Goal: Task Accomplishment & Management: Manage account settings

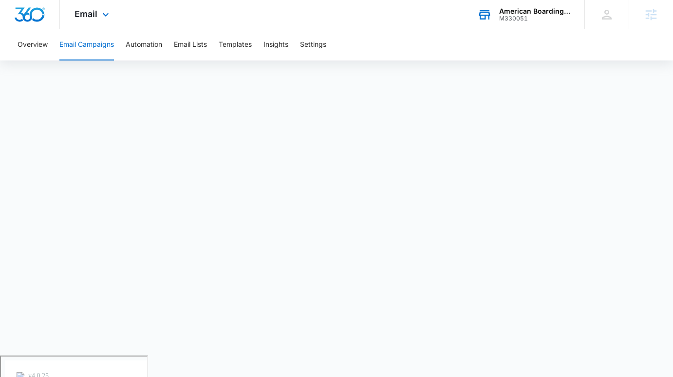
click at [496, 9] on div "American Boarding Kennel M330051 Your Accounts View All" at bounding box center [524, 14] width 122 height 29
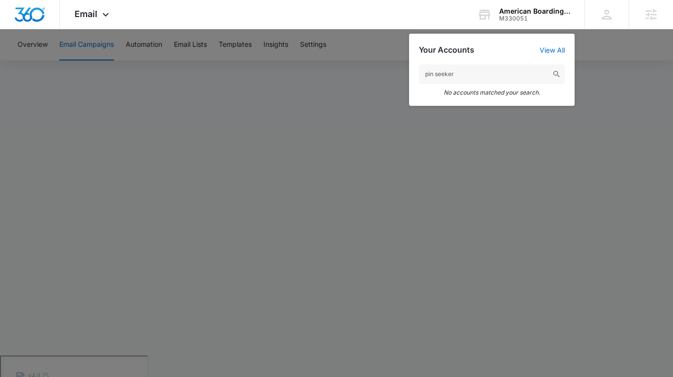
type input "pin seeker"
click at [506, 54] on div at bounding box center [336, 188] width 673 height 377
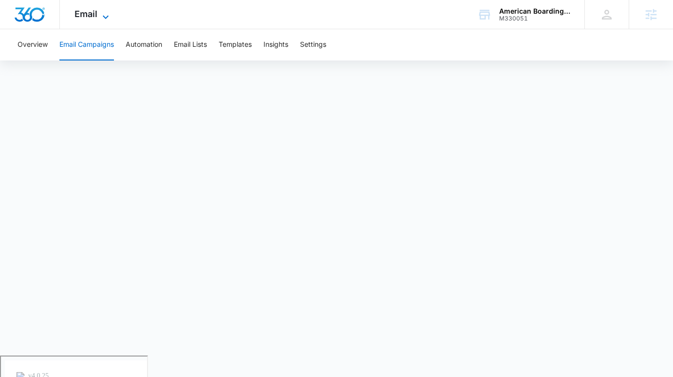
click at [107, 12] on icon at bounding box center [106, 17] width 12 height 12
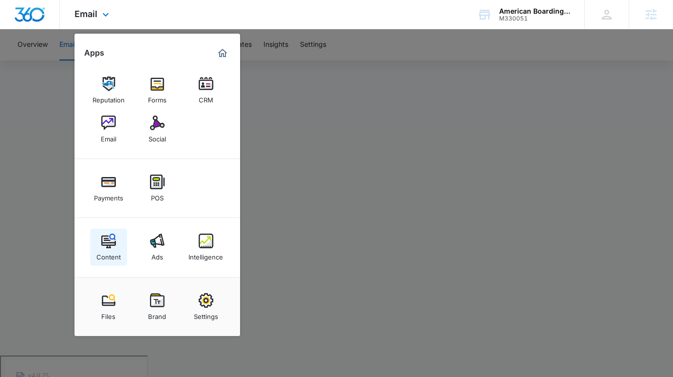
click at [115, 240] on img at bounding box center [108, 240] width 15 height 15
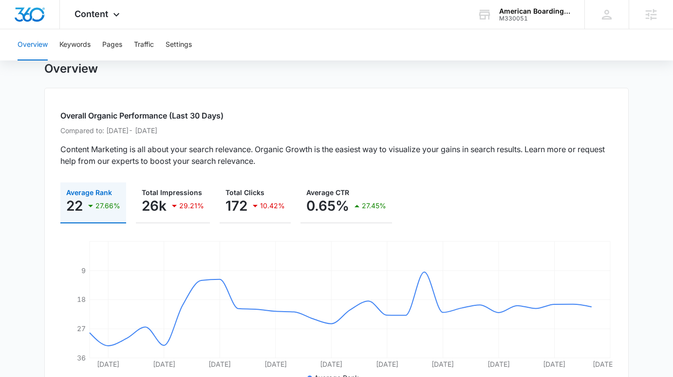
scroll to position [32, 0]
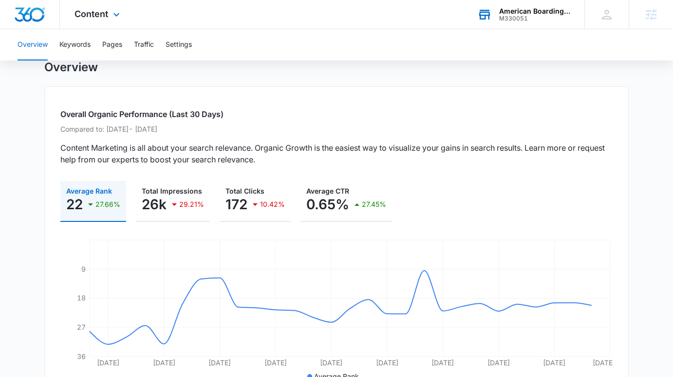
click at [506, 15] on div "M330051" at bounding box center [534, 18] width 71 height 7
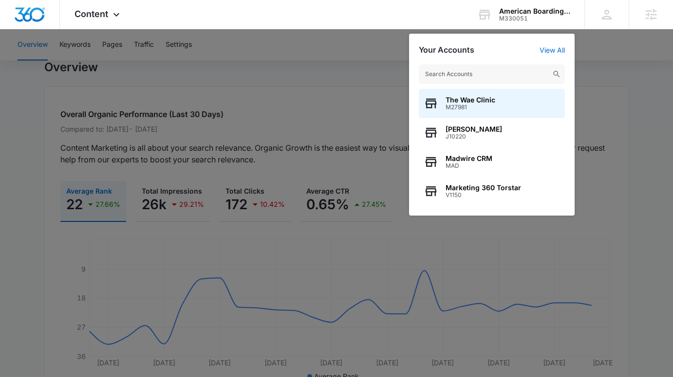
click at [331, 98] on div at bounding box center [336, 188] width 673 height 377
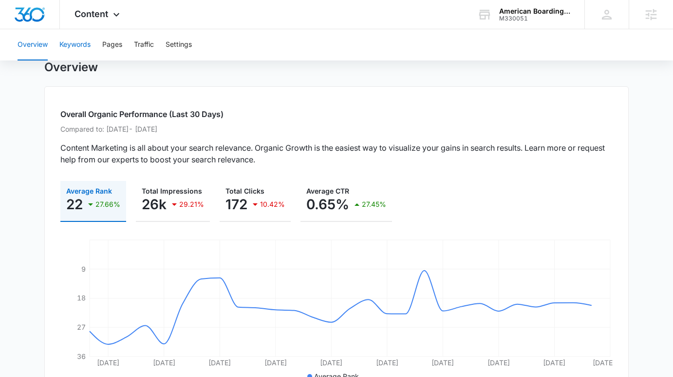
click at [79, 50] on button "Keywords" at bounding box center [74, 44] width 31 height 31
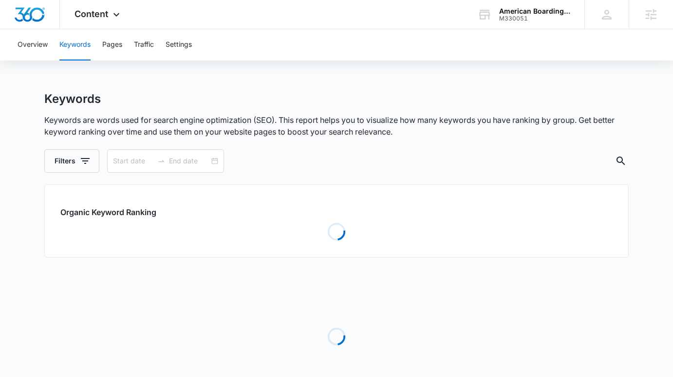
type input "06/17/2025"
type input "07/17/2025"
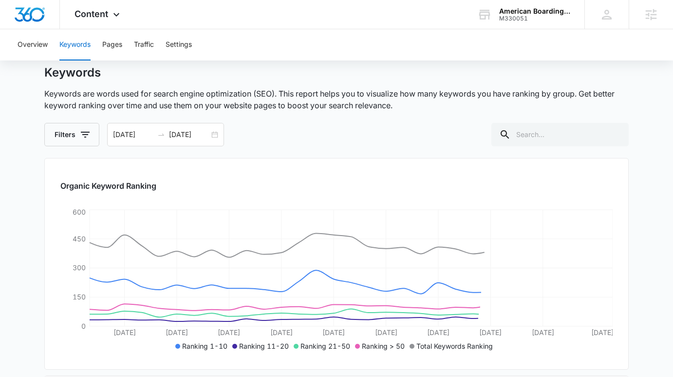
scroll to position [50, 0]
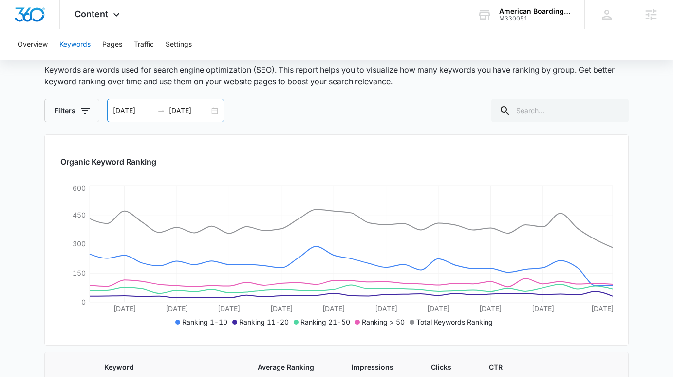
click at [218, 111] on div "06/17/2025 07/17/2025" at bounding box center [165, 110] width 117 height 23
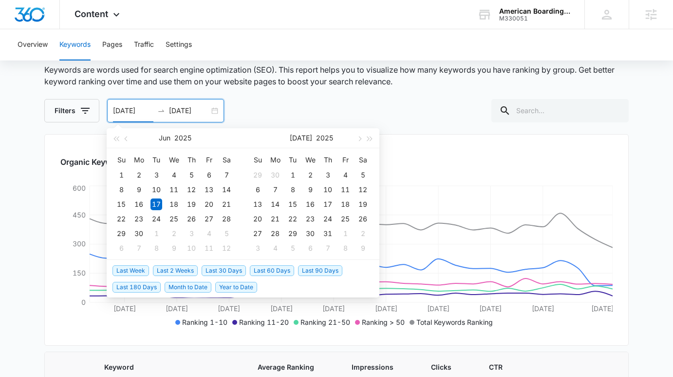
click at [278, 269] on span "Last 60 Days" at bounding box center [272, 270] width 44 height 11
type input "08/06/2025"
type input "10/05/2025"
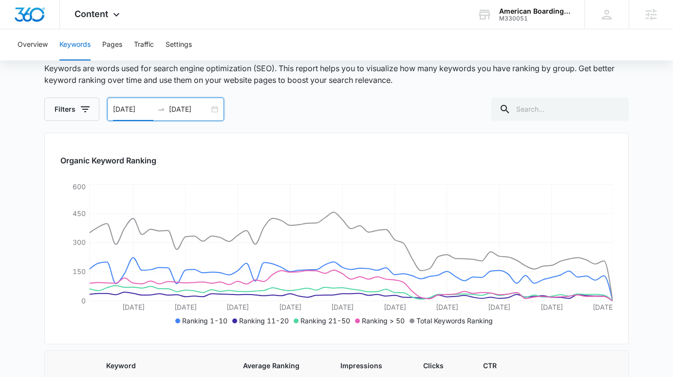
scroll to position [0, 0]
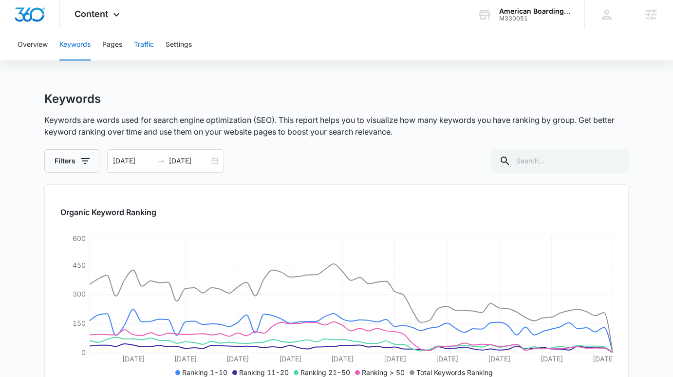
click at [147, 48] on button "Traffic" at bounding box center [144, 44] width 20 height 31
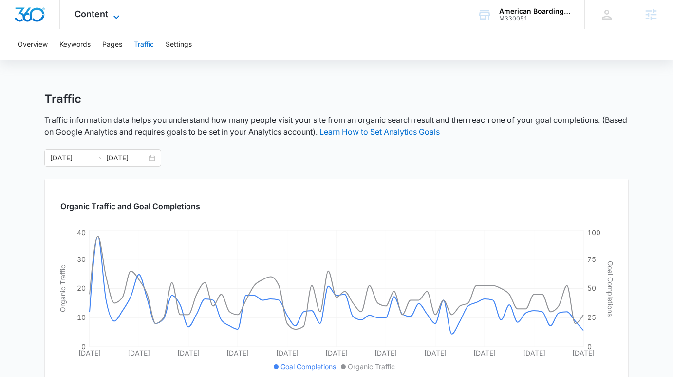
click at [112, 14] on icon at bounding box center [117, 17] width 12 height 12
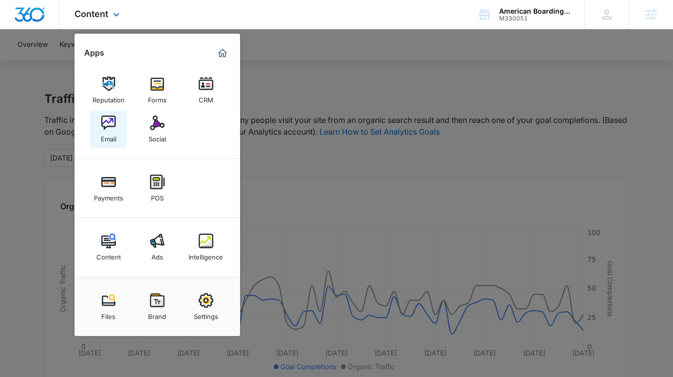
click at [114, 124] on img at bounding box center [108, 122] width 15 height 15
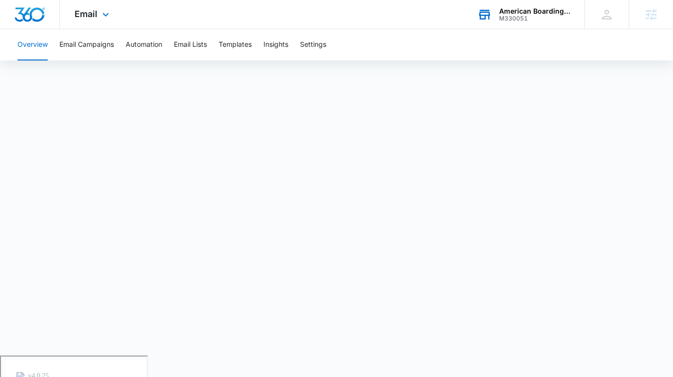
click at [499, 12] on div "American Boarding Kennel M330051 Your Accounts View All" at bounding box center [524, 14] width 122 height 29
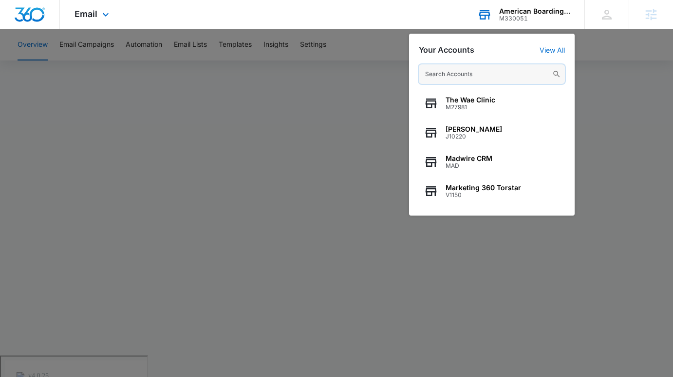
click at [445, 77] on input "text" at bounding box center [492, 73] width 146 height 19
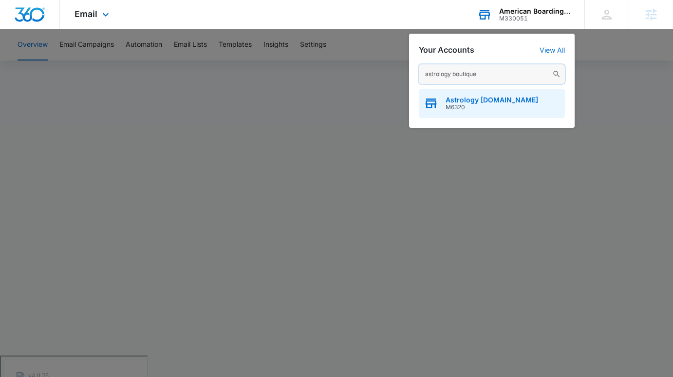
type input "astrology boutique"
click at [465, 104] on span "M6320" at bounding box center [492, 107] width 93 height 7
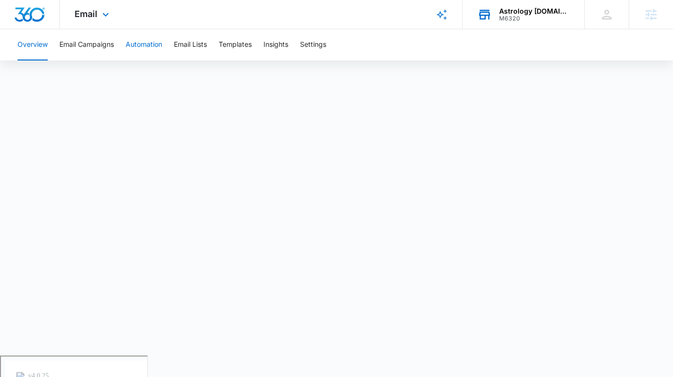
click at [144, 53] on button "Automation" at bounding box center [144, 44] width 37 height 31
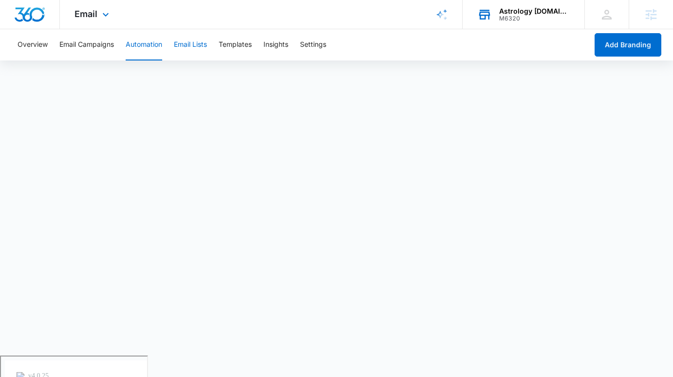
click at [193, 45] on button "Email Lists" at bounding box center [190, 44] width 33 height 31
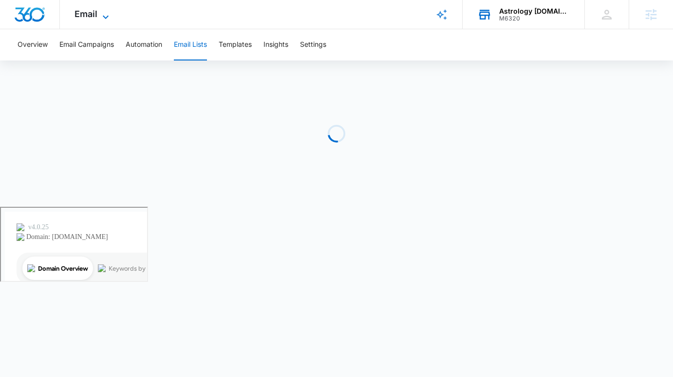
click at [75, 18] on span "Email" at bounding box center [86, 14] width 23 height 10
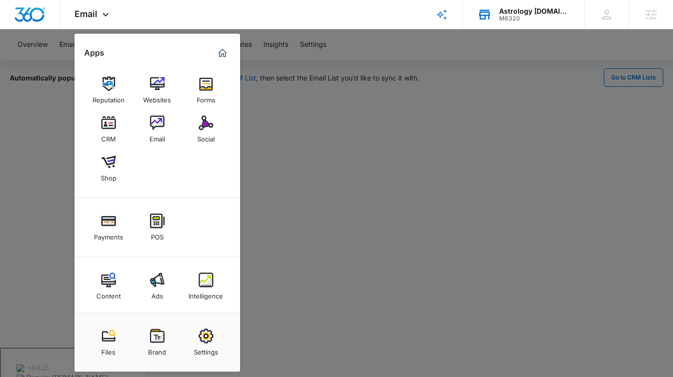
click at [321, 196] on div at bounding box center [336, 188] width 673 height 377
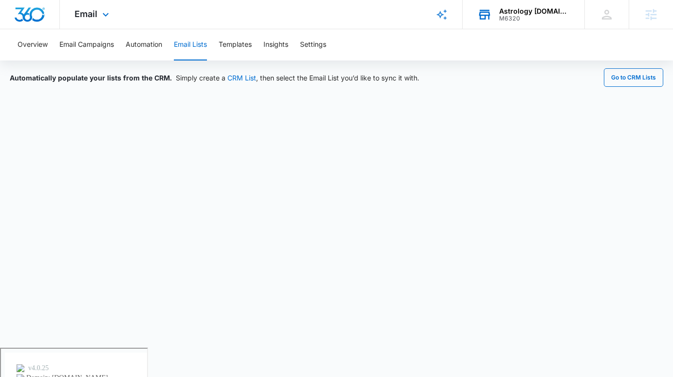
click at [93, 5] on div "Email Apps Reputation Websites Forms CRM Email Social Shop Payments POS Content…" at bounding box center [93, 14] width 66 height 29
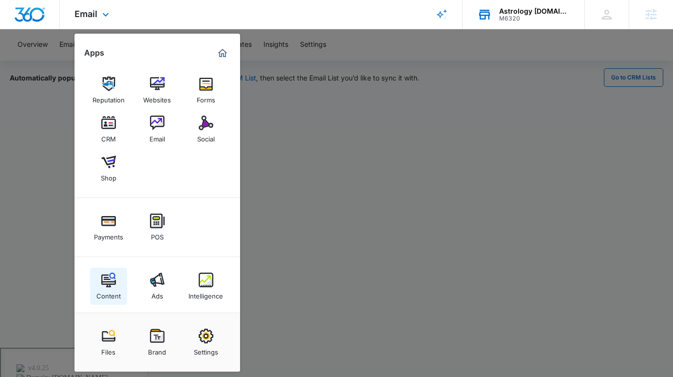
click at [109, 274] on img at bounding box center [108, 279] width 15 height 15
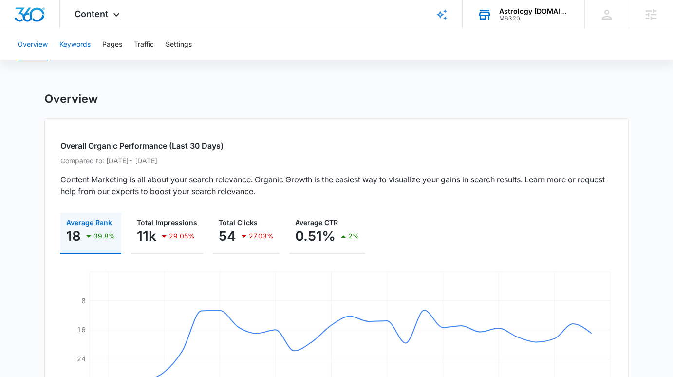
click at [84, 46] on button "Keywords" at bounding box center [74, 44] width 31 height 31
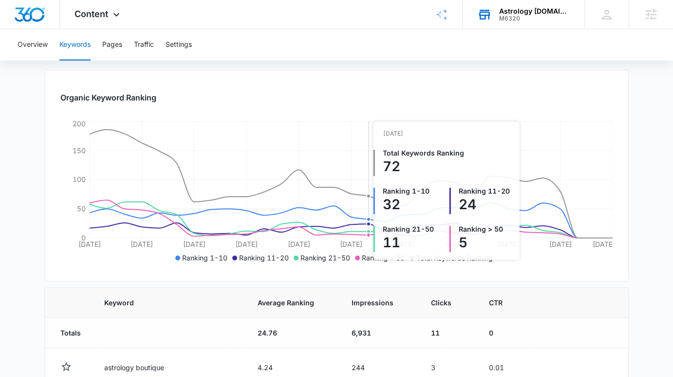
scroll to position [83, 0]
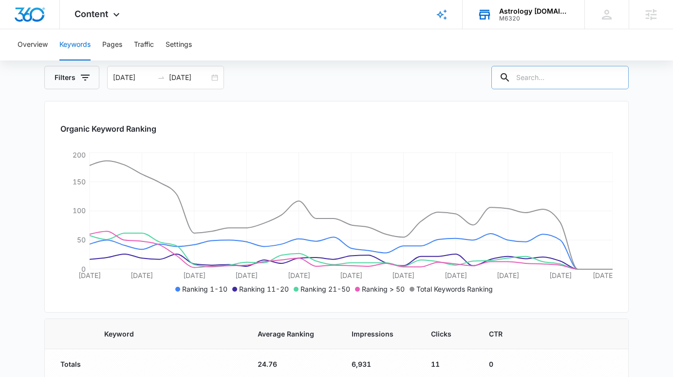
click at [506, 82] on input "text" at bounding box center [560, 77] width 137 height 23
type input "psychic"
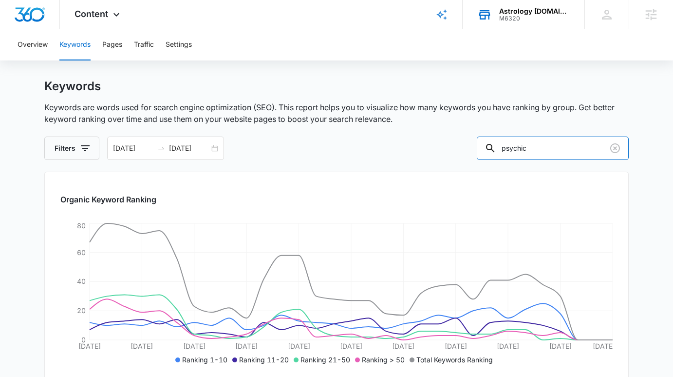
scroll to position [0, 0]
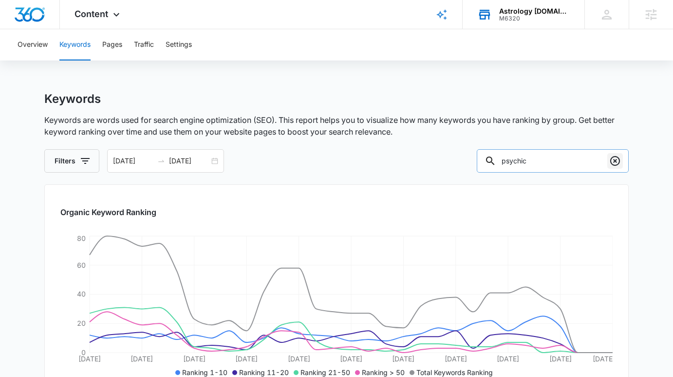
click at [506, 161] on icon "Clear" at bounding box center [616, 161] width 12 height 12
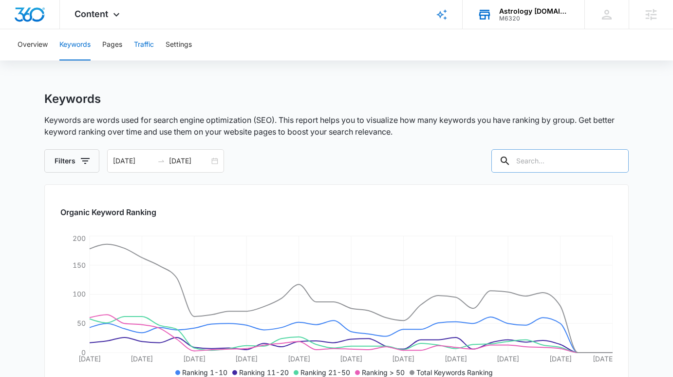
click at [142, 42] on button "Traffic" at bounding box center [144, 44] width 20 height 31
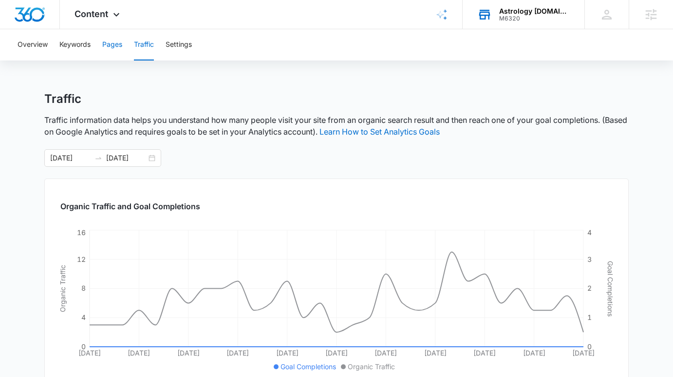
click at [112, 47] on button "Pages" at bounding box center [112, 44] width 20 height 31
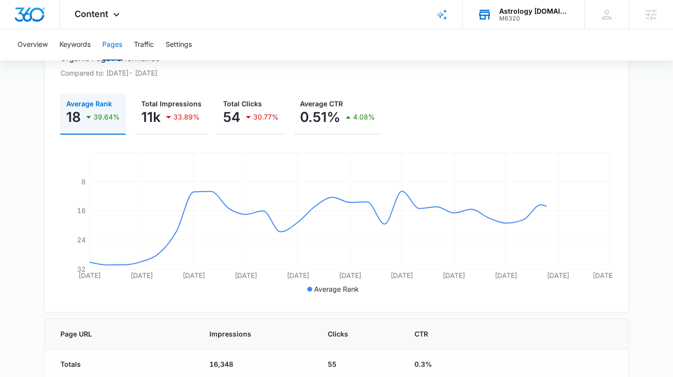
scroll to position [216, 0]
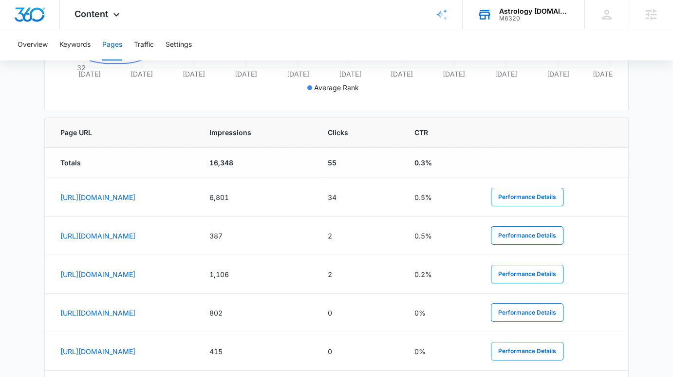
click at [36, 180] on main "Pages The Pages report shows data relative to your indexed website page URL's w…" at bounding box center [336, 176] width 673 height 880
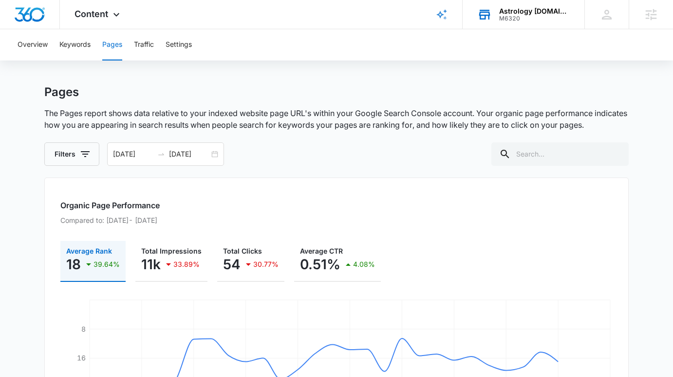
scroll to position [0, 0]
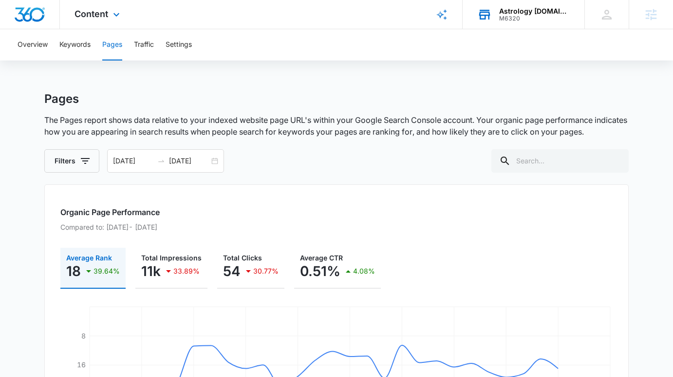
click at [99, 6] on div "Content Apps Reputation Websites Forms CRM Email Social Shop Payments POS Conte…" at bounding box center [98, 14] width 77 height 29
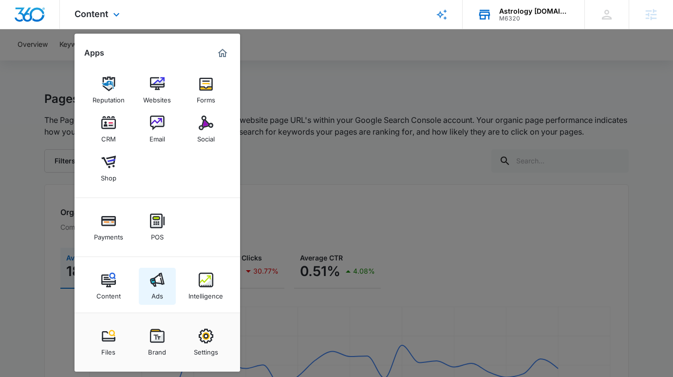
click at [145, 277] on link "Ads" at bounding box center [157, 286] width 37 height 37
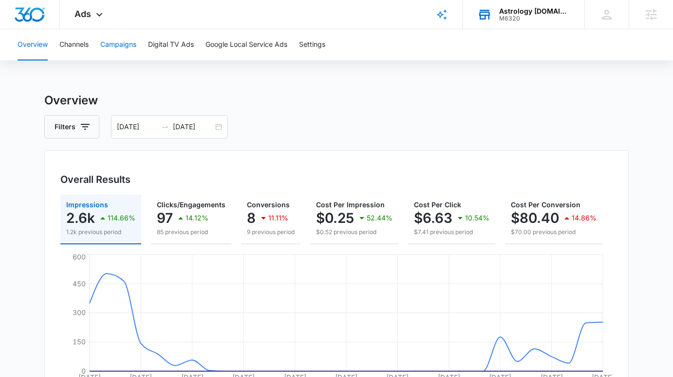
click at [130, 55] on button "Campaigns" at bounding box center [118, 44] width 36 height 31
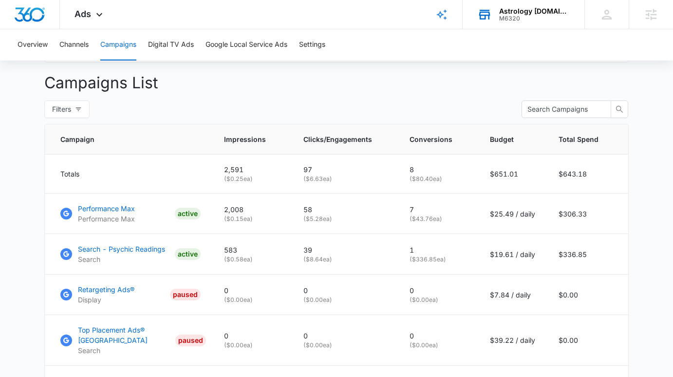
scroll to position [310, 0]
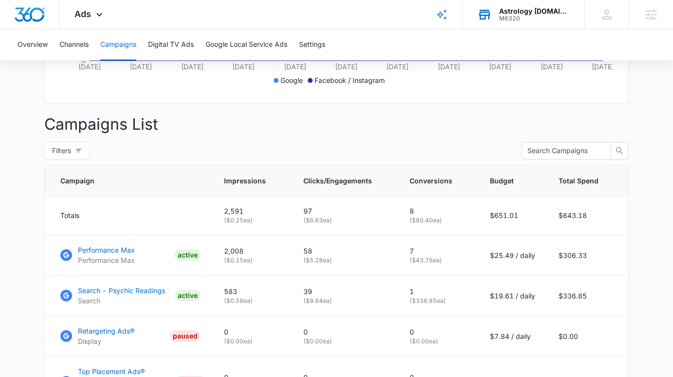
click at [506, 14] on div "Astrology Boutique.com" at bounding box center [534, 11] width 71 height 8
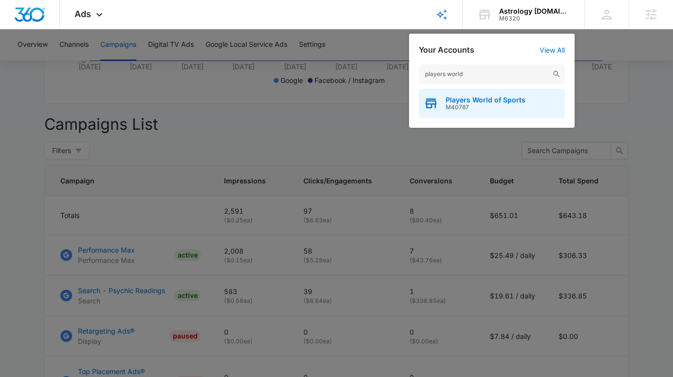
type input "players world"
click at [504, 93] on div "Players World of Sports M40787" at bounding box center [492, 103] width 146 height 29
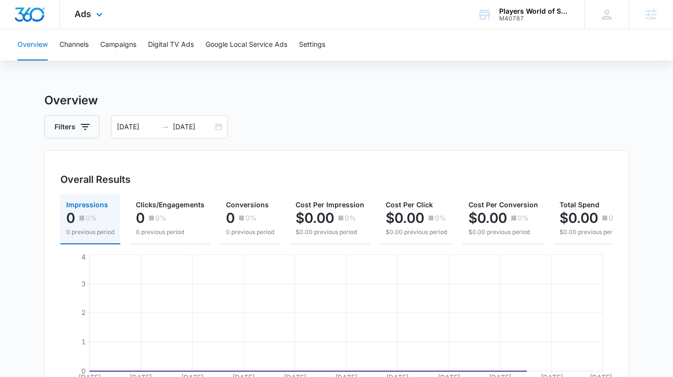
click at [91, 21] on div "Ads Apps Reputation Websites Forms CRM Email Social Shop Payments POS Content A…" at bounding box center [90, 14] width 60 height 29
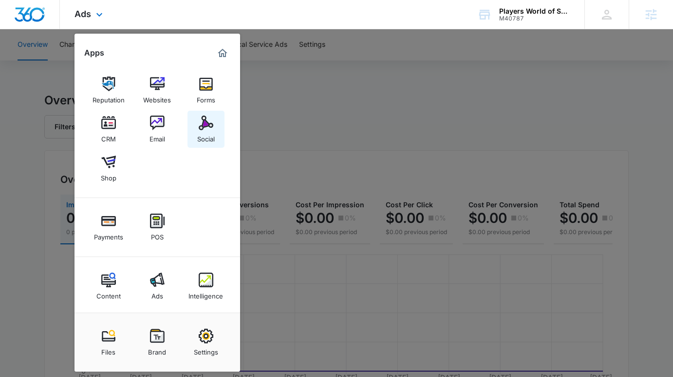
click at [206, 142] on div "Social" at bounding box center [206, 136] width 18 height 13
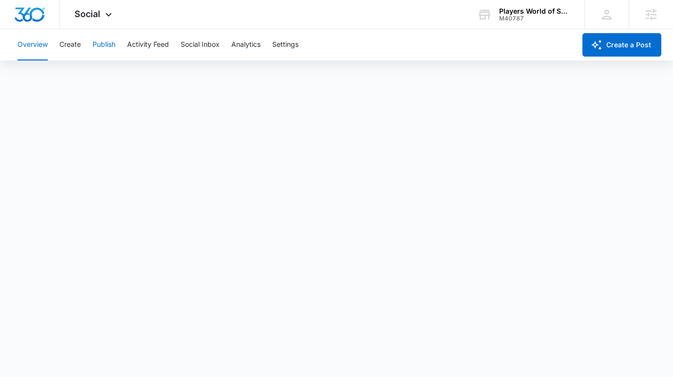
click at [112, 41] on button "Publish" at bounding box center [104, 44] width 23 height 31
click at [68, 35] on button "Create" at bounding box center [69, 44] width 21 height 31
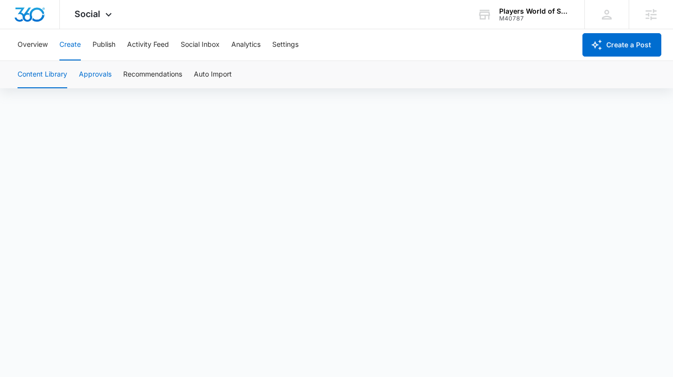
click at [98, 74] on button "Approvals" at bounding box center [95, 74] width 33 height 27
click at [85, 14] on span "Social" at bounding box center [88, 14] width 26 height 10
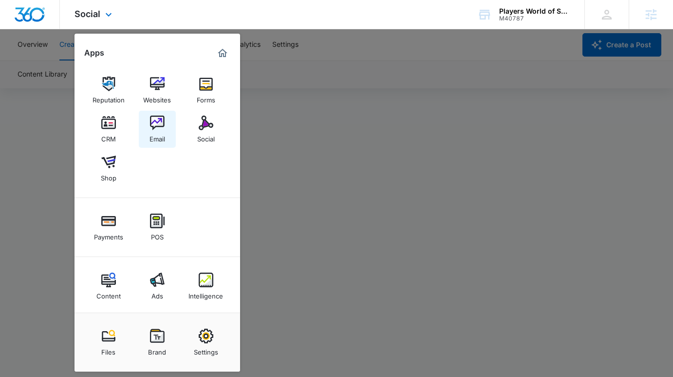
click at [147, 130] on link "Email" at bounding box center [157, 129] width 37 height 37
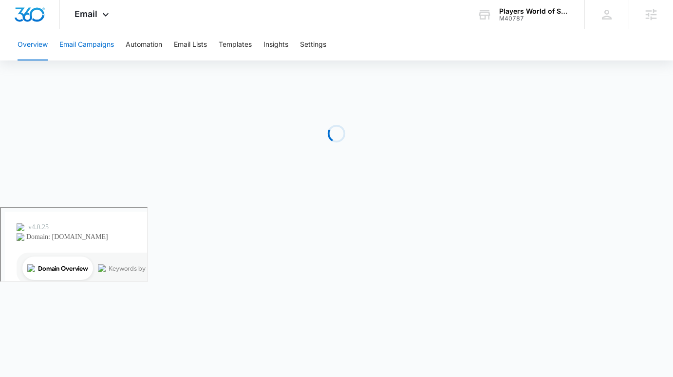
click at [93, 51] on button "Email Campaigns" at bounding box center [86, 44] width 55 height 31
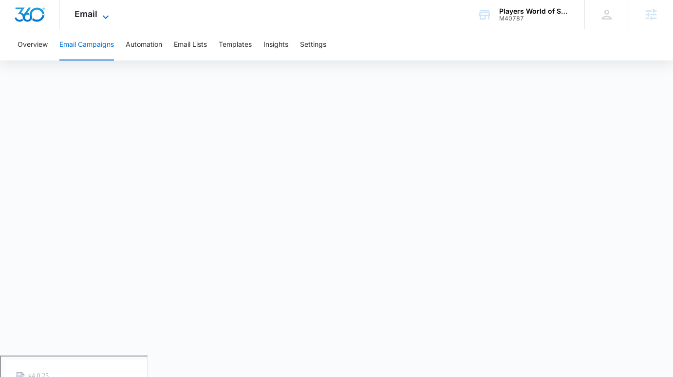
click at [102, 12] on icon at bounding box center [106, 17] width 12 height 12
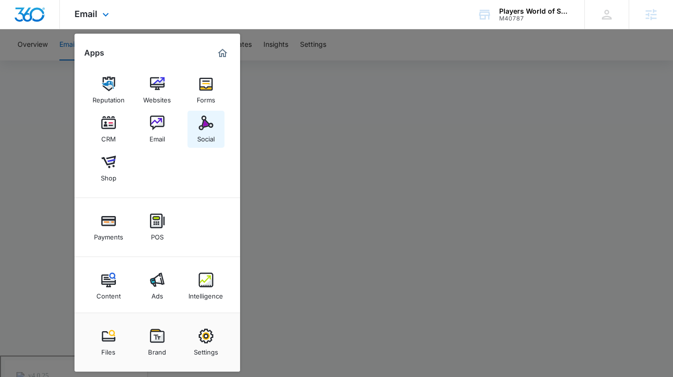
click at [206, 127] on img at bounding box center [206, 122] width 15 height 15
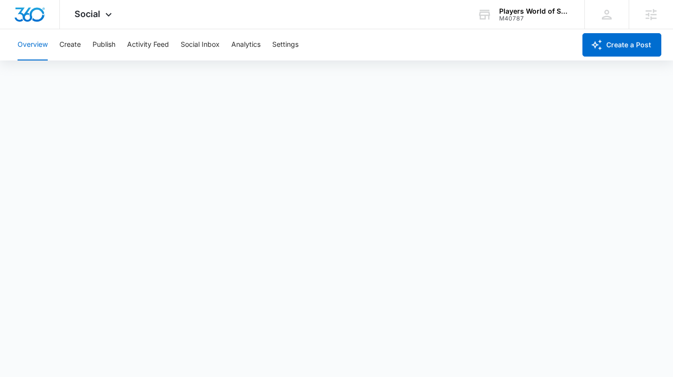
click at [81, 44] on div "Overview Create Publish Activity Feed Social Inbox Analytics Settings" at bounding box center [294, 44] width 564 height 31
click at [66, 45] on button "Create" at bounding box center [69, 44] width 21 height 31
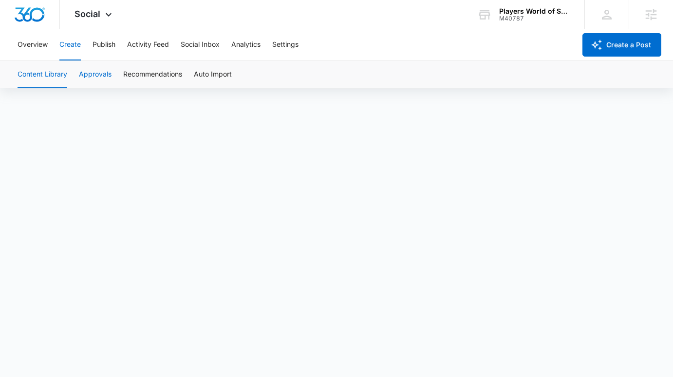
click at [90, 73] on button "Approvals" at bounding box center [95, 74] width 33 height 27
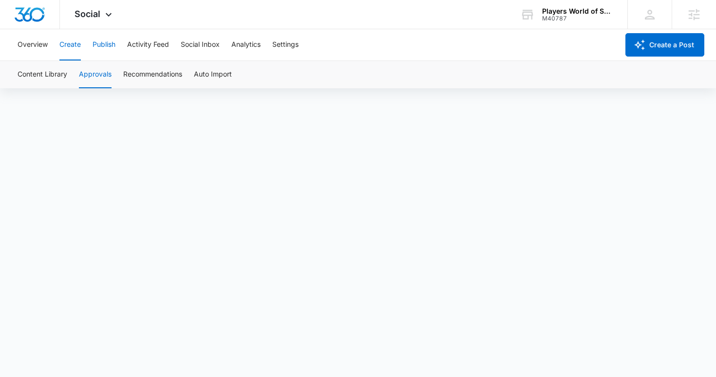
click at [105, 43] on button "Publish" at bounding box center [104, 44] width 23 height 31
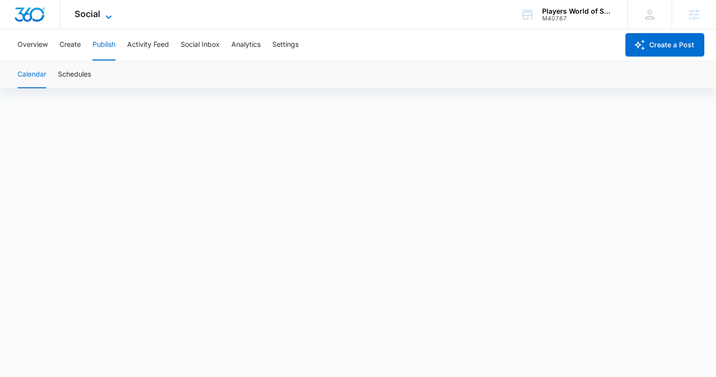
click at [93, 11] on span "Social" at bounding box center [88, 14] width 26 height 10
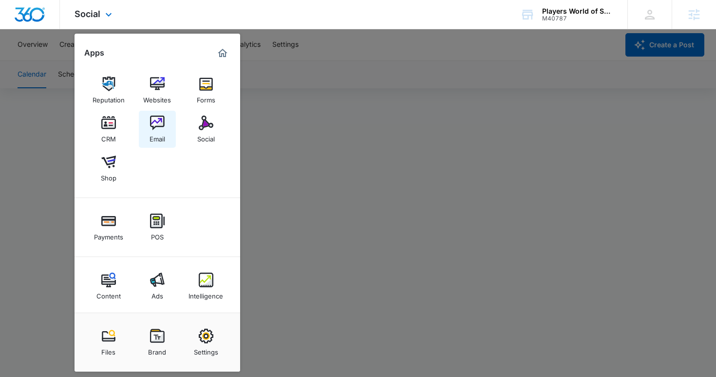
click at [154, 130] on img at bounding box center [157, 122] width 15 height 15
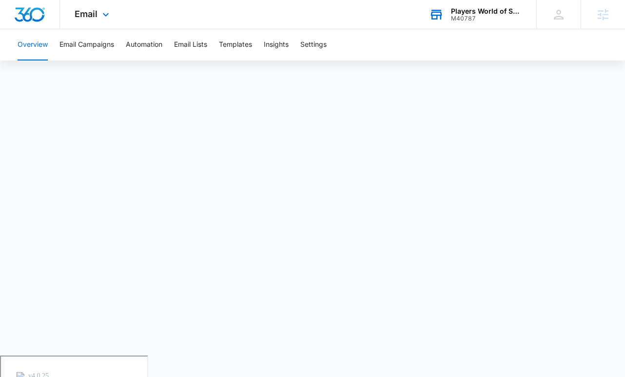
click at [465, 20] on div "M40787" at bounding box center [486, 18] width 71 height 7
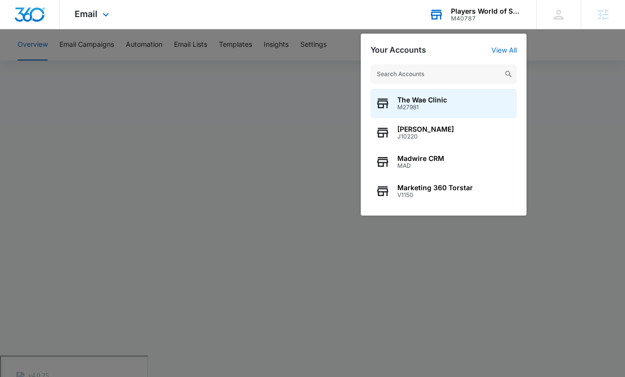
type input "o"
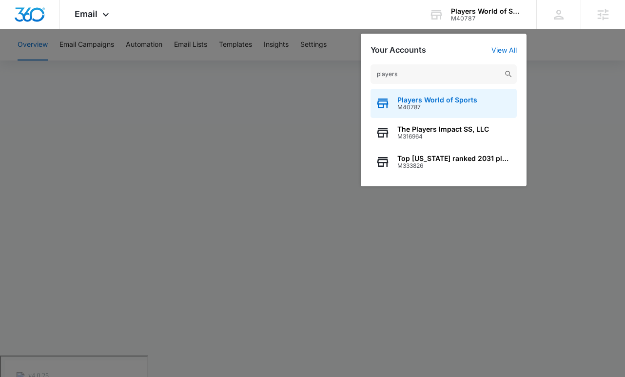
type input "players"
click at [441, 96] on span "Players World of Sports" at bounding box center [437, 100] width 80 height 8
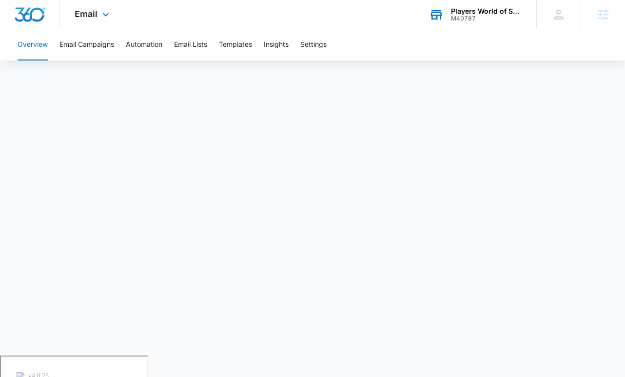
click at [466, 11] on div "Players World of Sports" at bounding box center [486, 11] width 71 height 8
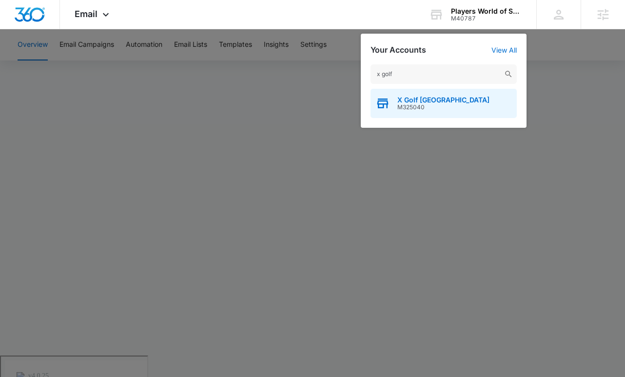
type input "x golf"
click at [401, 102] on span "X Golf Fredericksburg" at bounding box center [443, 100] width 92 height 8
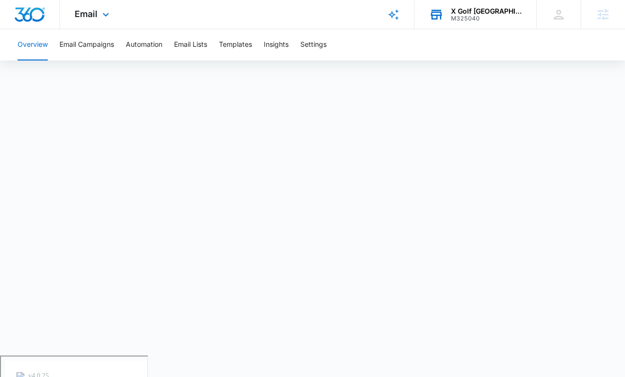
click at [447, 7] on div "X Golf Fredericksburg M325040 Your Accounts View All" at bounding box center [475, 14] width 122 height 29
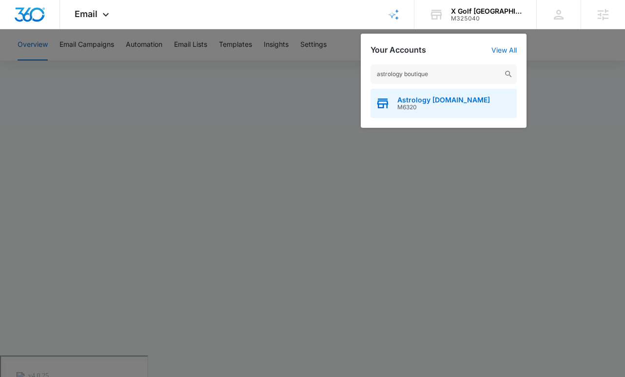
type input "astrology boutique"
click at [437, 96] on span "Astrology Boutique.com" at bounding box center [443, 100] width 93 height 8
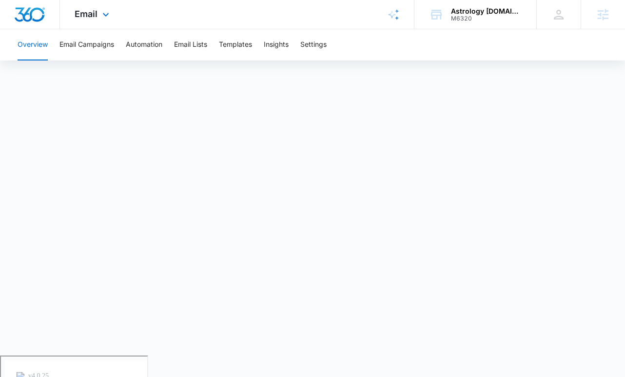
click at [99, 18] on div "Email Apps Reputation Websites Forms CRM Email Social Shop Payments POS Content…" at bounding box center [93, 14] width 66 height 29
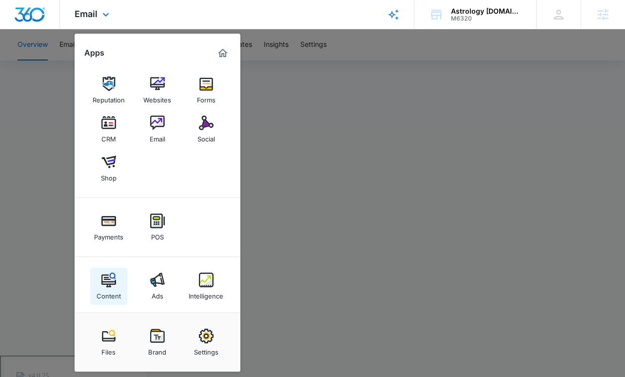
click at [116, 279] on link "Content" at bounding box center [108, 286] width 37 height 37
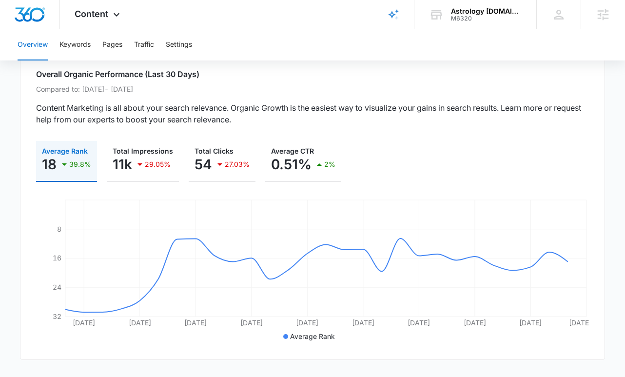
scroll to position [73, 0]
click at [80, 44] on button "Keywords" at bounding box center [74, 44] width 31 height 31
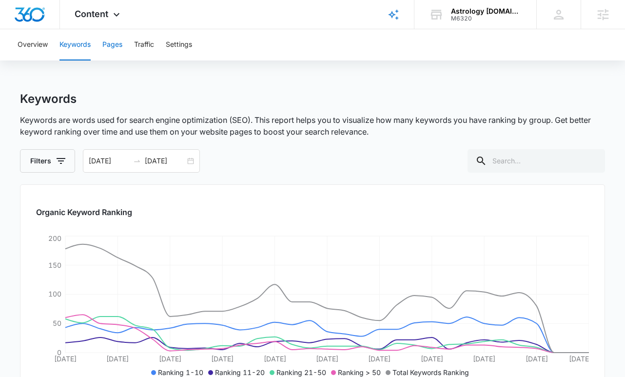
click at [115, 48] on button "Pages" at bounding box center [112, 44] width 20 height 31
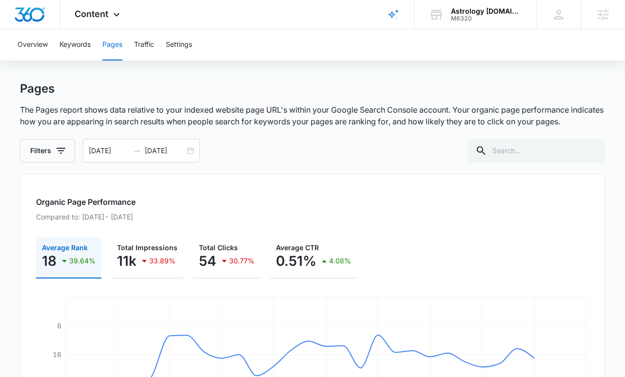
scroll to position [8, 0]
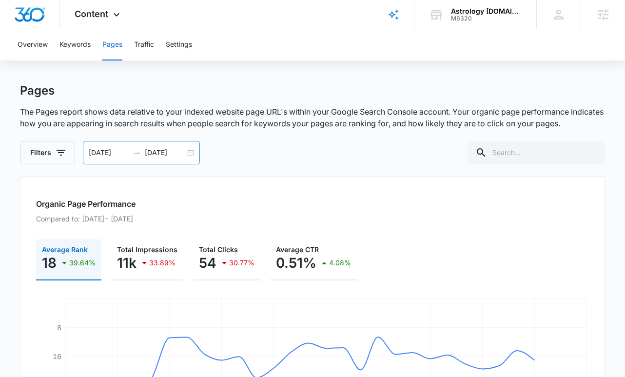
click at [192, 155] on div "09/07/2025 10/07/2025" at bounding box center [141, 152] width 117 height 23
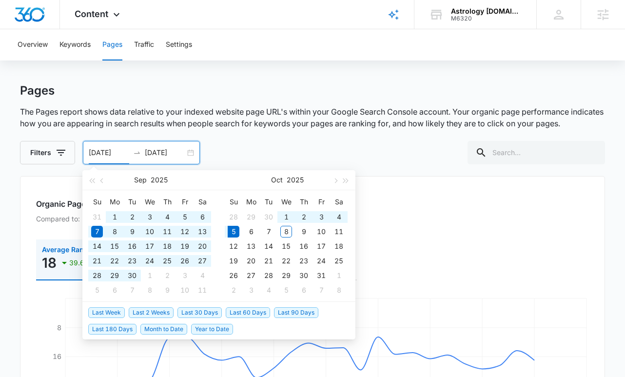
click at [120, 329] on span "Last 180 Days" at bounding box center [112, 329] width 48 height 11
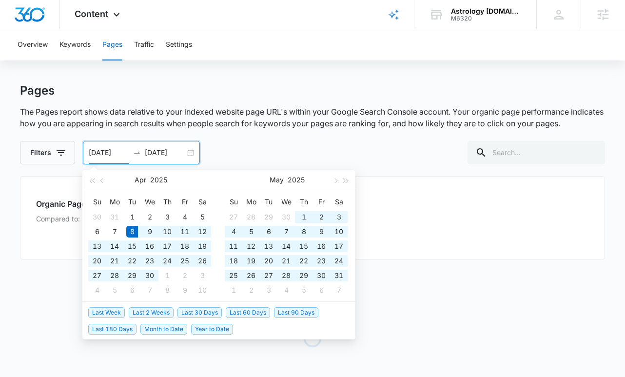
type input "04/08/2025"
type input "10/05/2025"
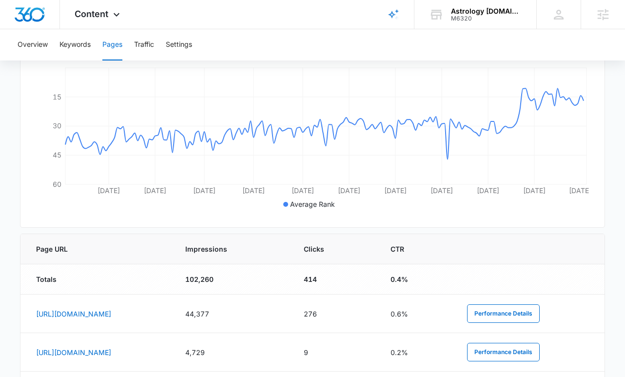
scroll to position [0, 0]
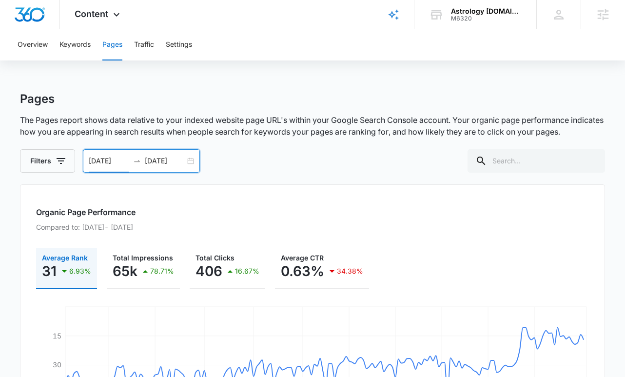
click at [92, 47] on div "Overview Keywords Pages Traffic Settings" at bounding box center [312, 44] width 601 height 31
click at [90, 13] on span "Content" at bounding box center [92, 14] width 34 height 10
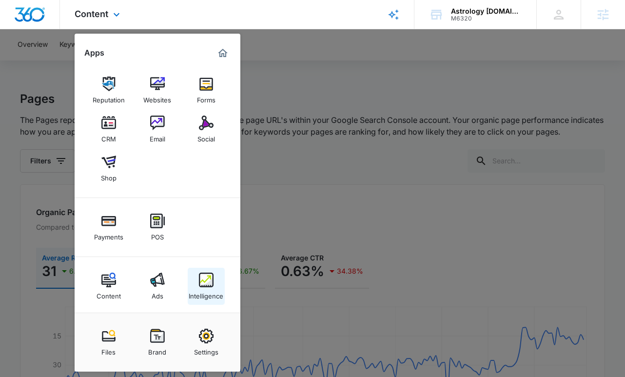
click at [209, 288] on div "Intelligence" at bounding box center [206, 293] width 35 height 13
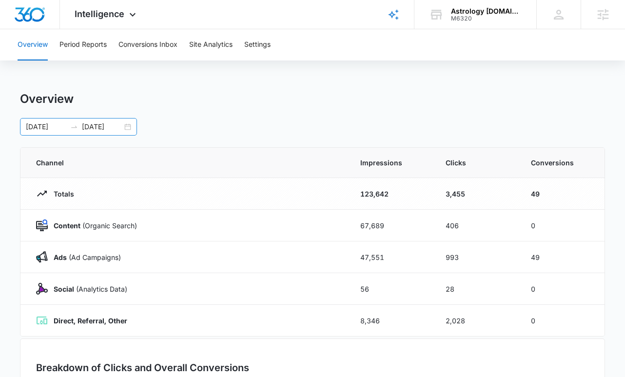
click at [128, 130] on div "04/08/2025 10/05/2025" at bounding box center [78, 127] width 117 height 18
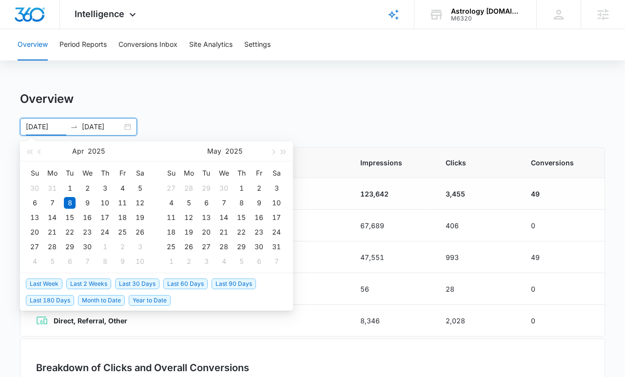
click at [131, 283] on span "Last 30 Days" at bounding box center [137, 283] width 44 height 11
type input "09/07/2025"
type input "10/07/2025"
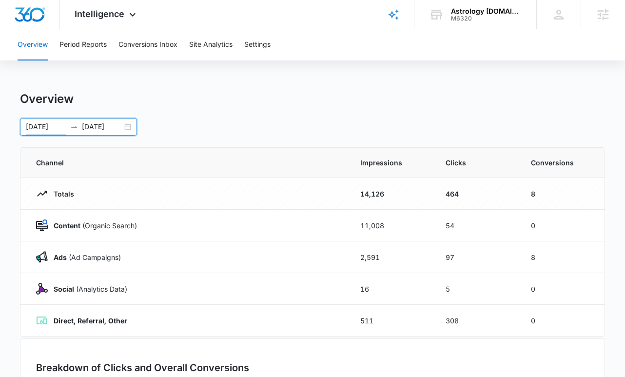
click at [127, 124] on div "09/07/2025 10/07/2025" at bounding box center [78, 127] width 117 height 18
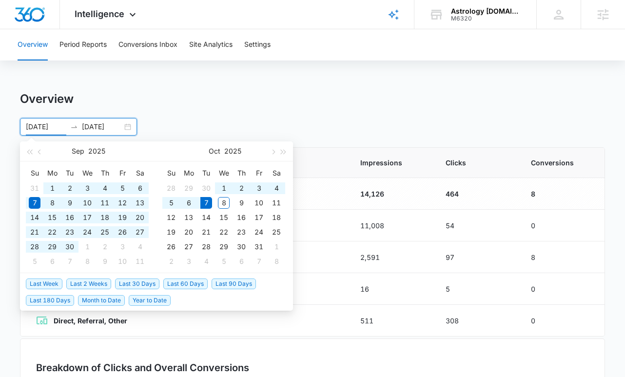
click at [199, 282] on span "Last 60 Days" at bounding box center [185, 283] width 44 height 11
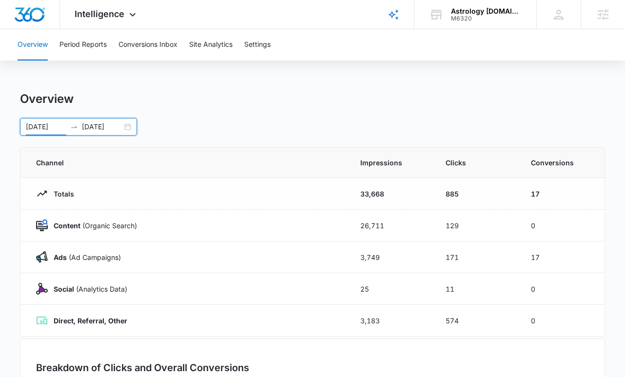
click at [124, 123] on div "08/08/2025 10/07/2025" at bounding box center [78, 127] width 117 height 18
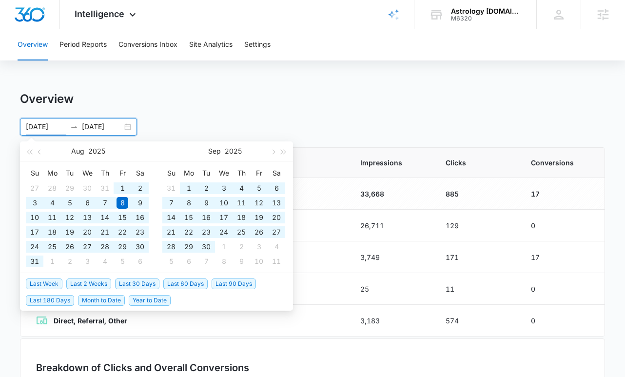
click at [227, 285] on span "Last 90 Days" at bounding box center [233, 283] width 44 height 11
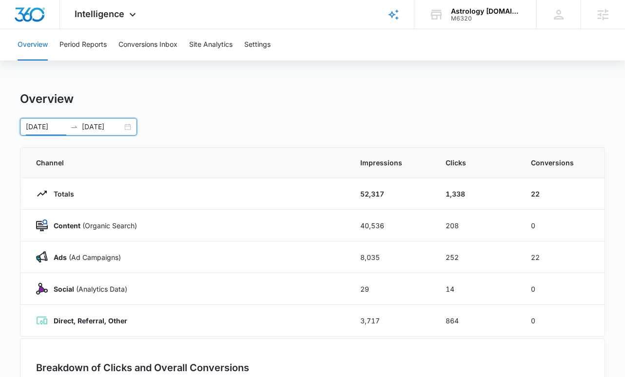
click at [132, 127] on div "07/09/2025 10/07/2025" at bounding box center [78, 127] width 117 height 18
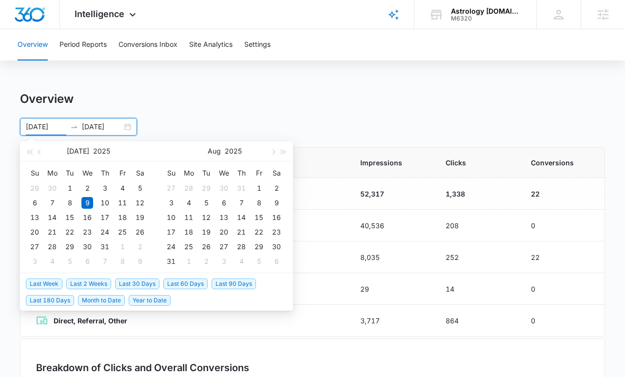
click at [127, 283] on span "Last 30 Days" at bounding box center [137, 283] width 44 height 11
type input "09/07/2025"
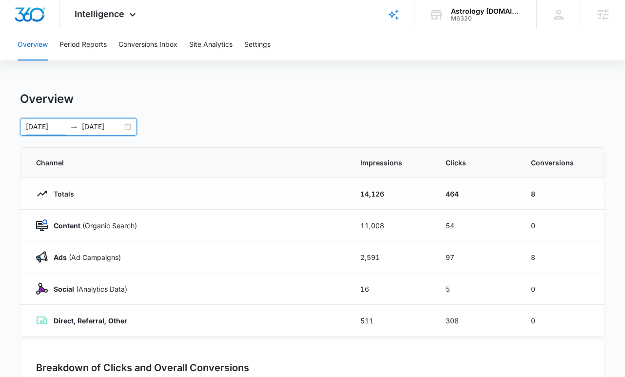
click at [379, 92] on div "Overview" at bounding box center [312, 99] width 585 height 15
click at [489, 18] on div "M6320" at bounding box center [486, 18] width 71 height 7
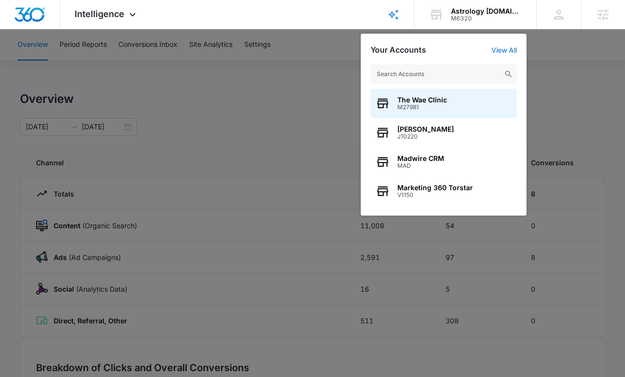
click at [429, 77] on input "text" at bounding box center [443, 73] width 146 height 19
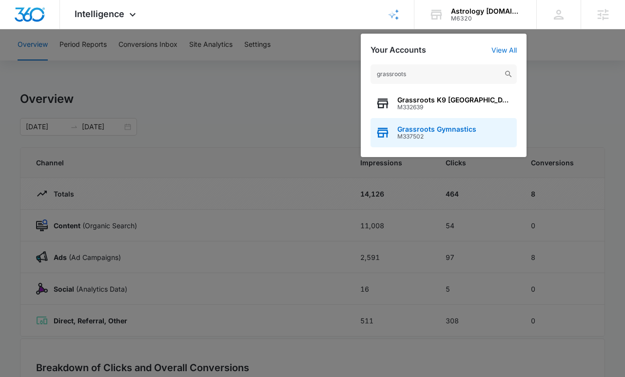
type input "grassroots"
click at [423, 126] on span "Grassroots Gymnastics" at bounding box center [436, 129] width 79 height 8
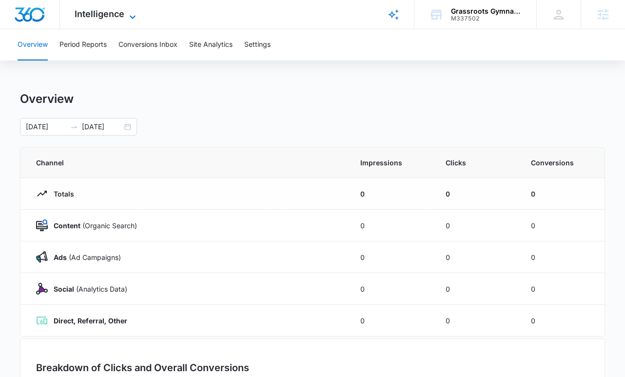
click at [104, 15] on span "Intelligence" at bounding box center [100, 14] width 50 height 10
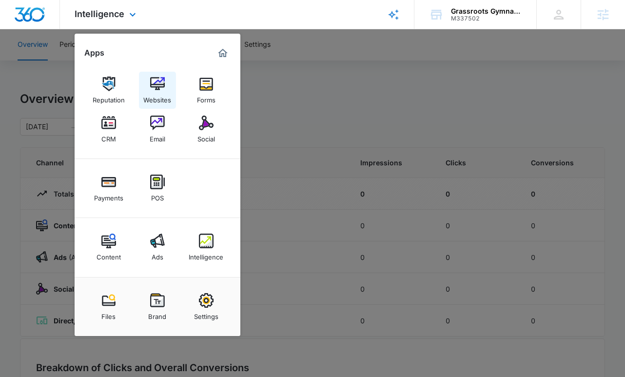
click at [162, 87] on img at bounding box center [157, 84] width 15 height 15
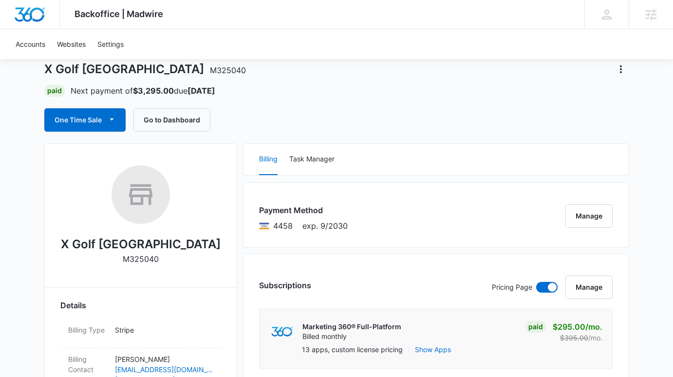
scroll to position [51, 0]
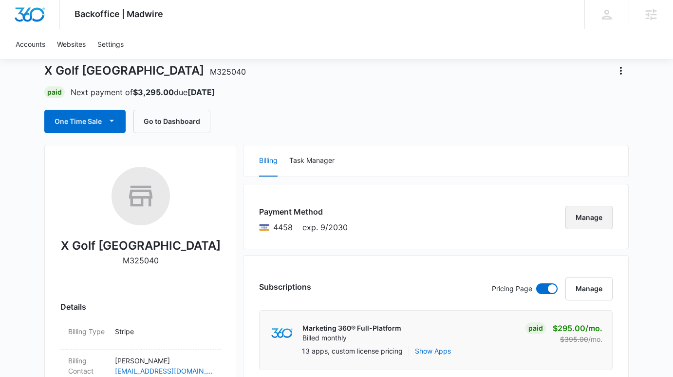
click at [589, 219] on button "Manage" at bounding box center [589, 217] width 47 height 23
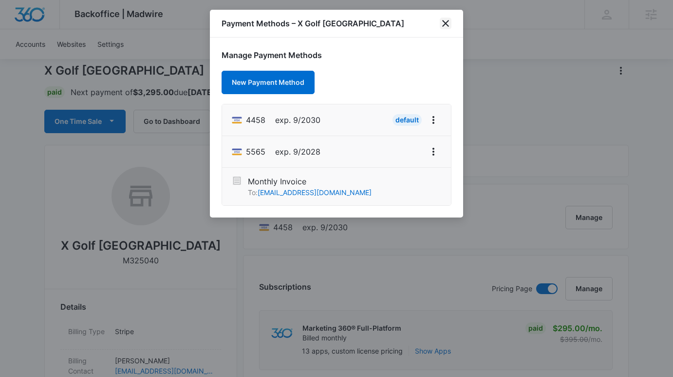
click at [444, 22] on icon "close" at bounding box center [445, 23] width 7 height 7
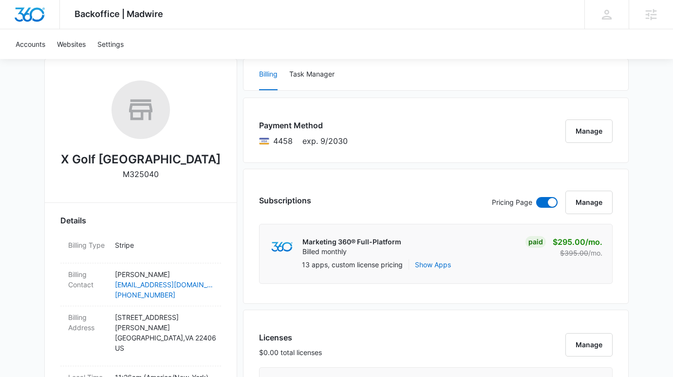
scroll to position [121, 0]
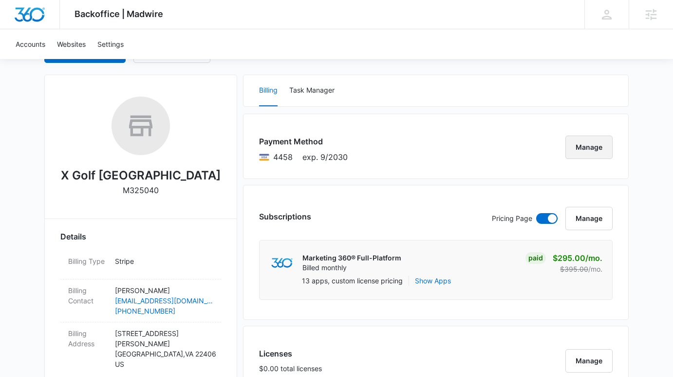
click at [590, 152] on button "Manage" at bounding box center [589, 146] width 47 height 23
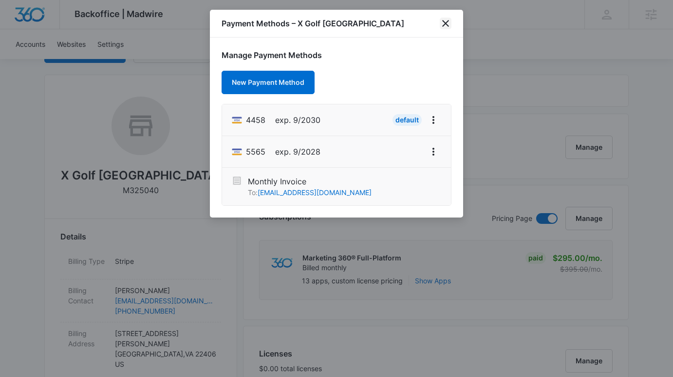
click at [444, 21] on icon "close" at bounding box center [445, 23] width 7 height 7
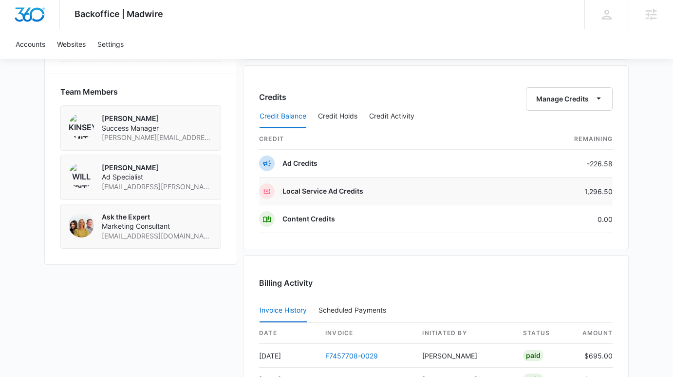
scroll to position [673, 0]
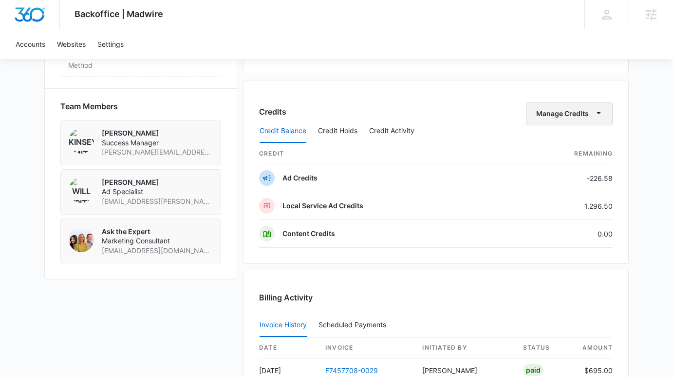
click at [562, 115] on button "Manage Credits" at bounding box center [569, 113] width 87 height 23
click at [558, 139] on button "Transfer Credits" at bounding box center [570, 144] width 86 height 15
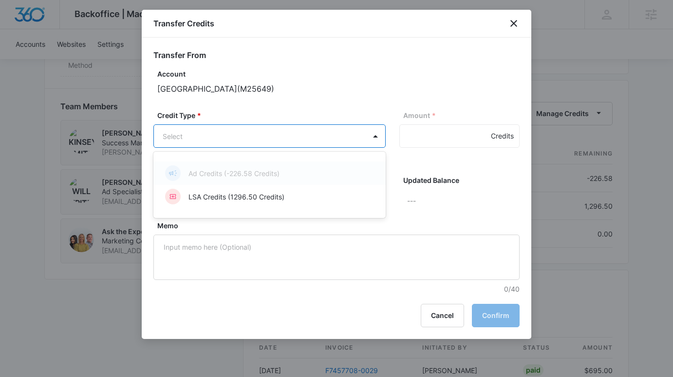
click at [333, 141] on body "Backoffice | Madwire Apps Settings KS Kinsey Smith kinsey.smith@madwire.com My …" at bounding box center [336, 8] width 673 height 1363
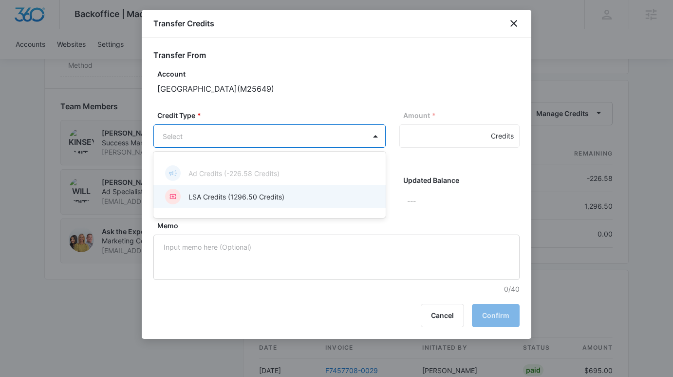
click at [274, 199] on p "LSA Credits (1296.50 Credits)" at bounding box center [237, 197] width 96 height 10
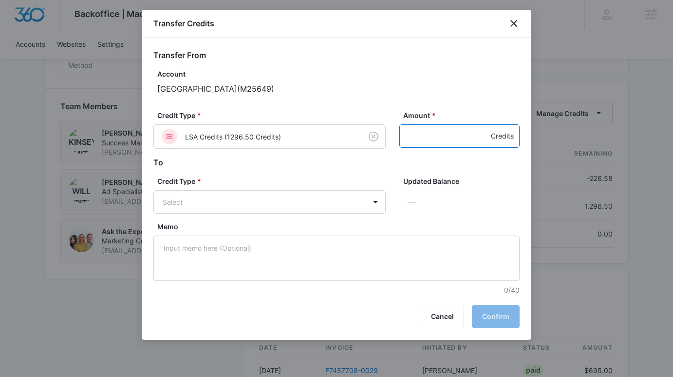
click at [429, 142] on input "Amount *" at bounding box center [460, 135] width 120 height 23
type input "226.58"
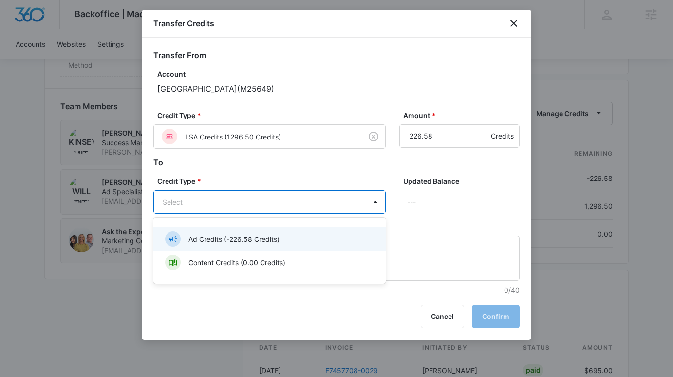
click at [246, 204] on body "Backoffice | Madwire Apps Settings KS Kinsey Smith kinsey.smith@madwire.com My …" at bounding box center [336, 8] width 673 height 1363
click at [234, 237] on p "Ad Credits (-226.58 Credits)" at bounding box center [234, 239] width 91 height 10
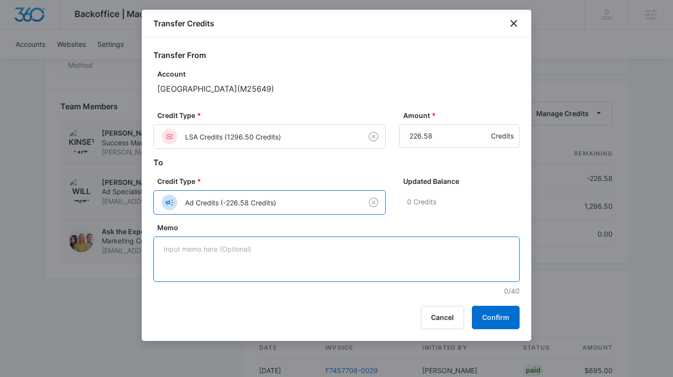
click at [237, 259] on textarea "Memo" at bounding box center [336, 258] width 366 height 45
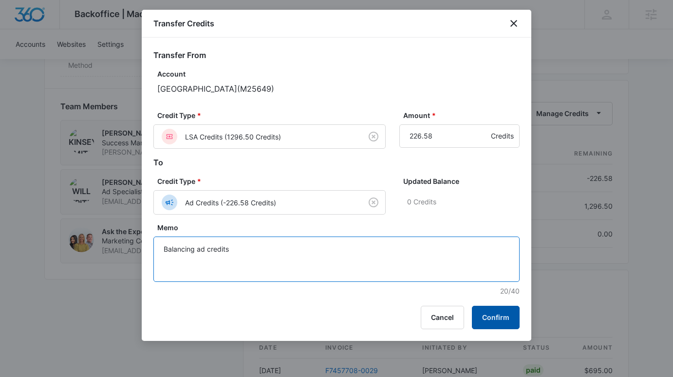
type textarea "Balancing ad credits"
click at [482, 318] on button "Confirm" at bounding box center [496, 317] width 48 height 23
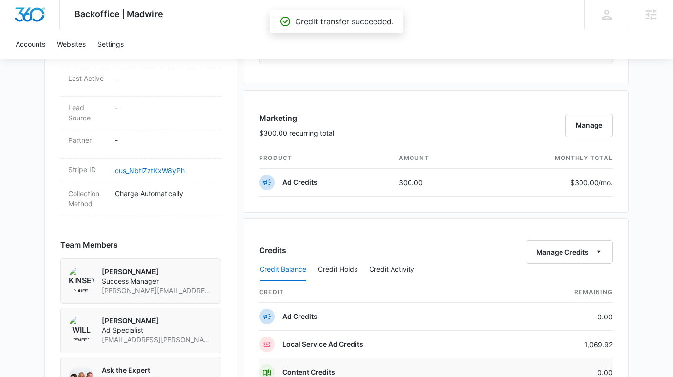
scroll to position [534, 0]
